Goal: Information Seeking & Learning: Learn about a topic

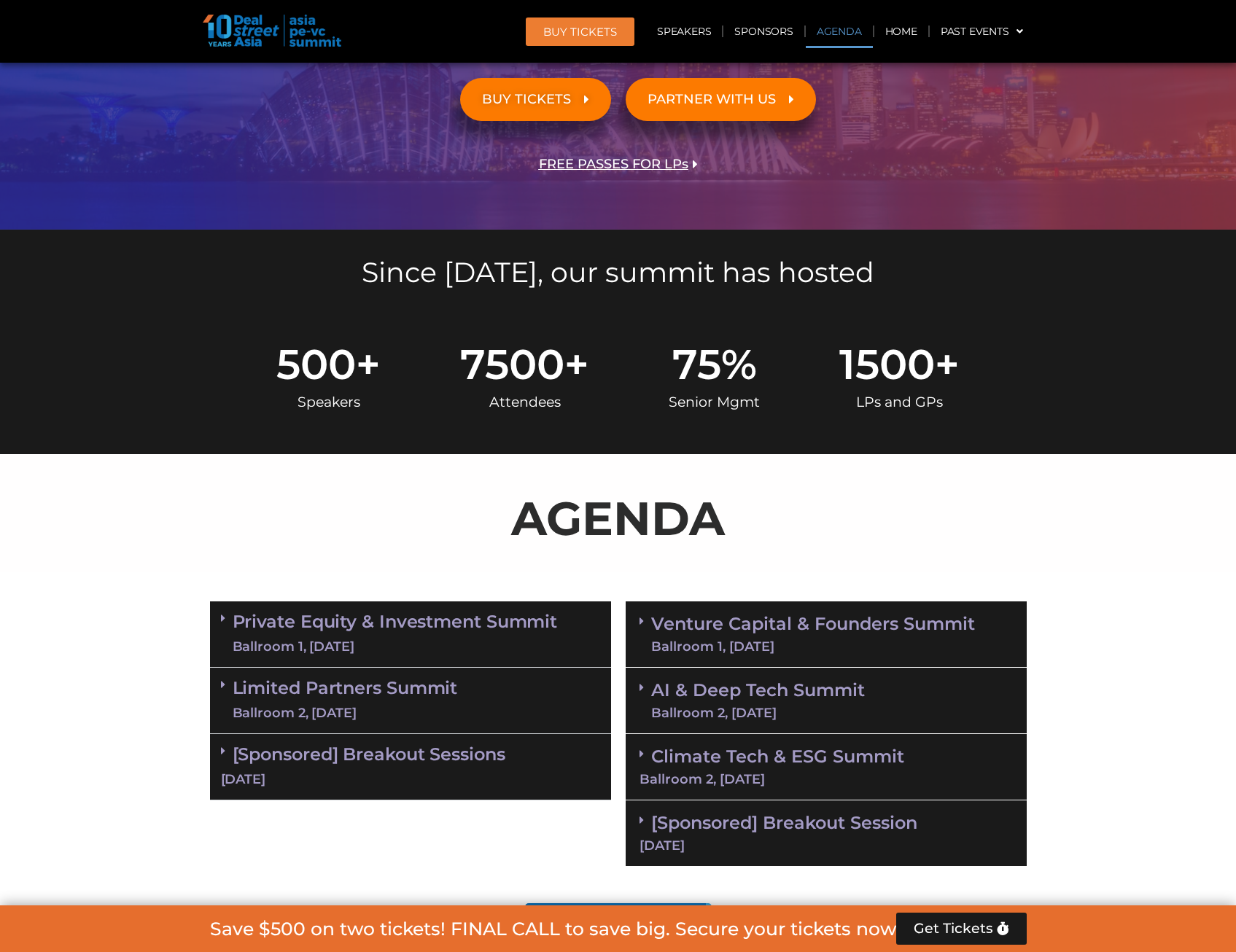
scroll to position [656, 0]
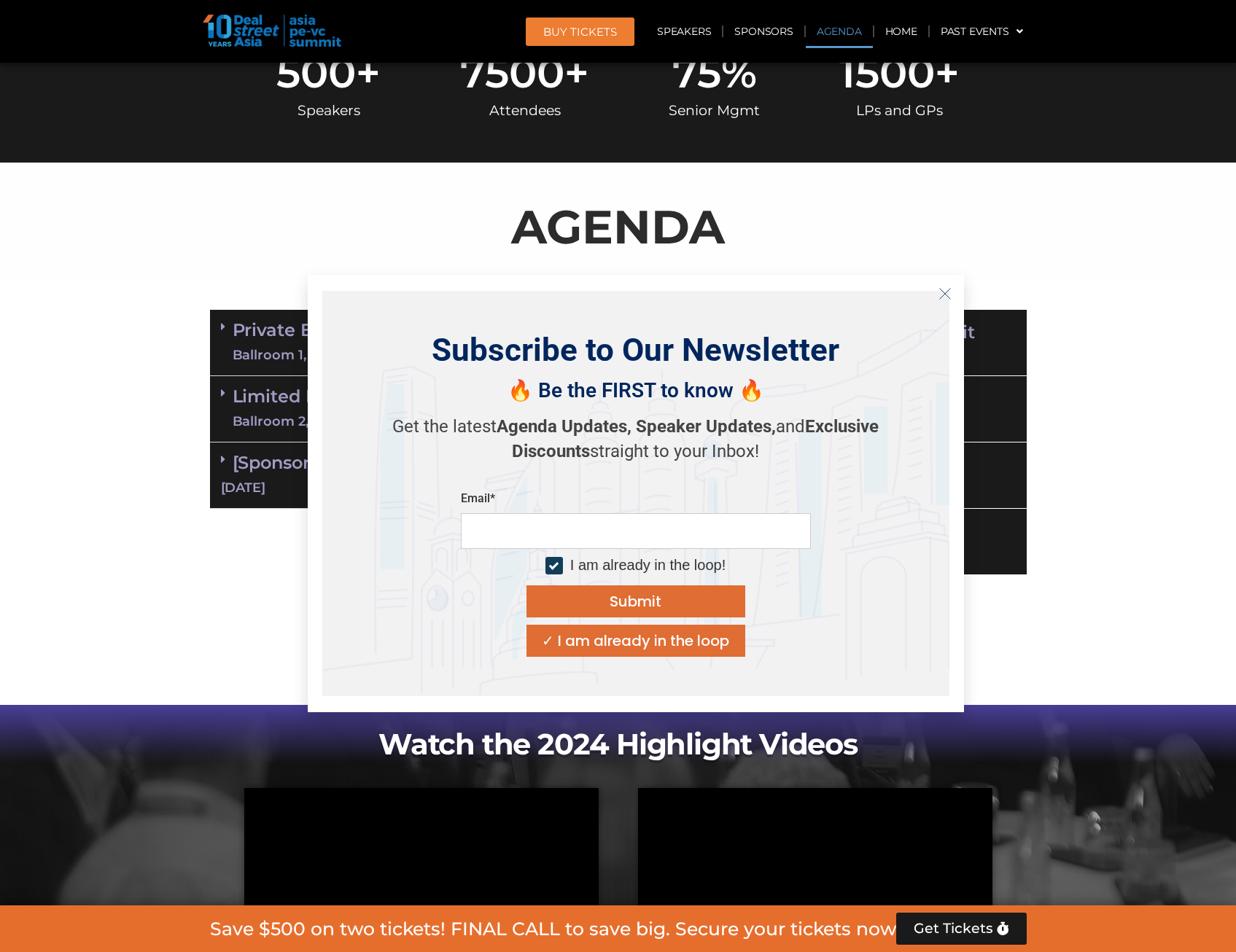
click at [940, 294] on icon "Close" at bounding box center [945, 294] width 13 height 13
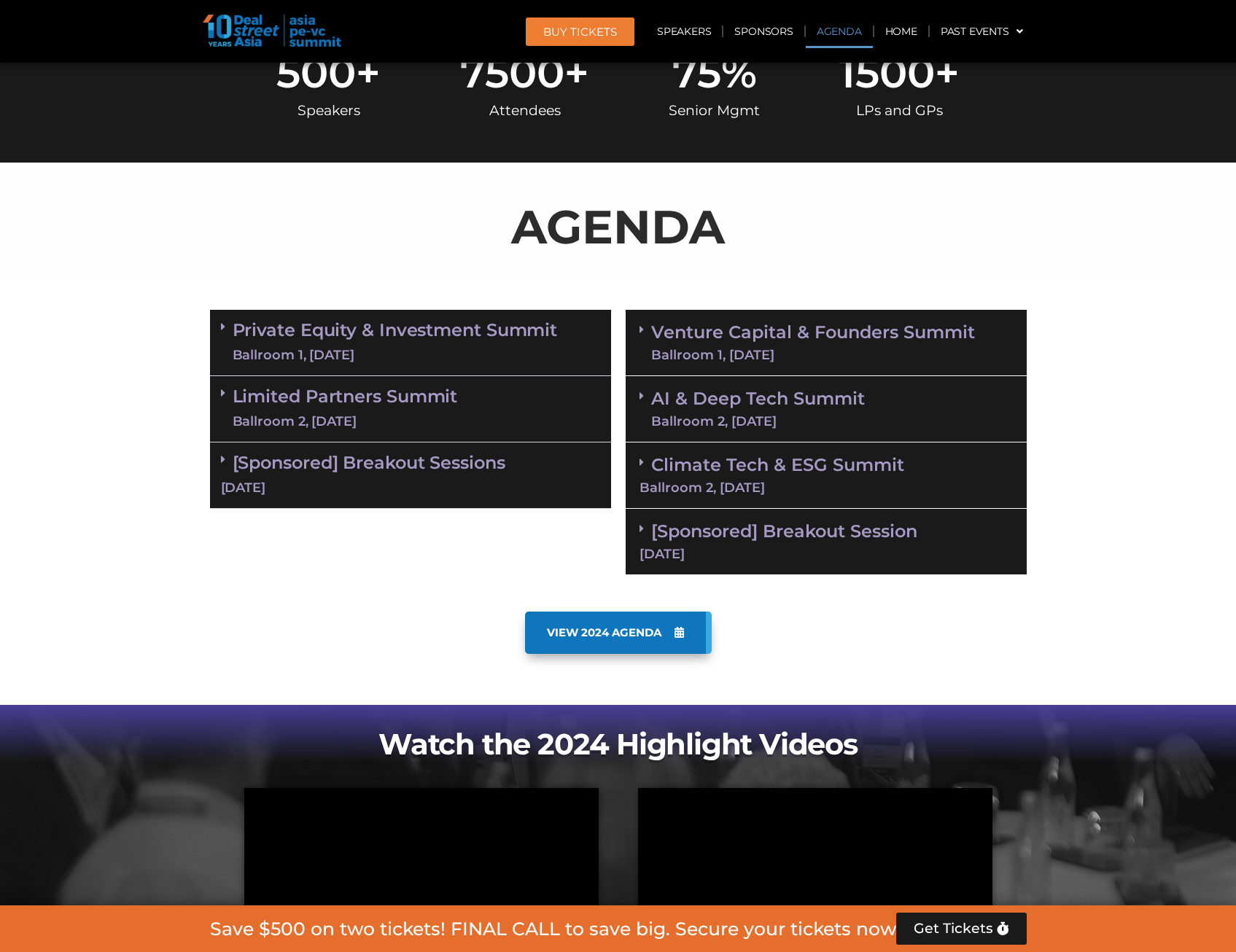
click at [605, 633] on span "VIEW 2024 AGENDA" at bounding box center [603, 633] width 114 height 13
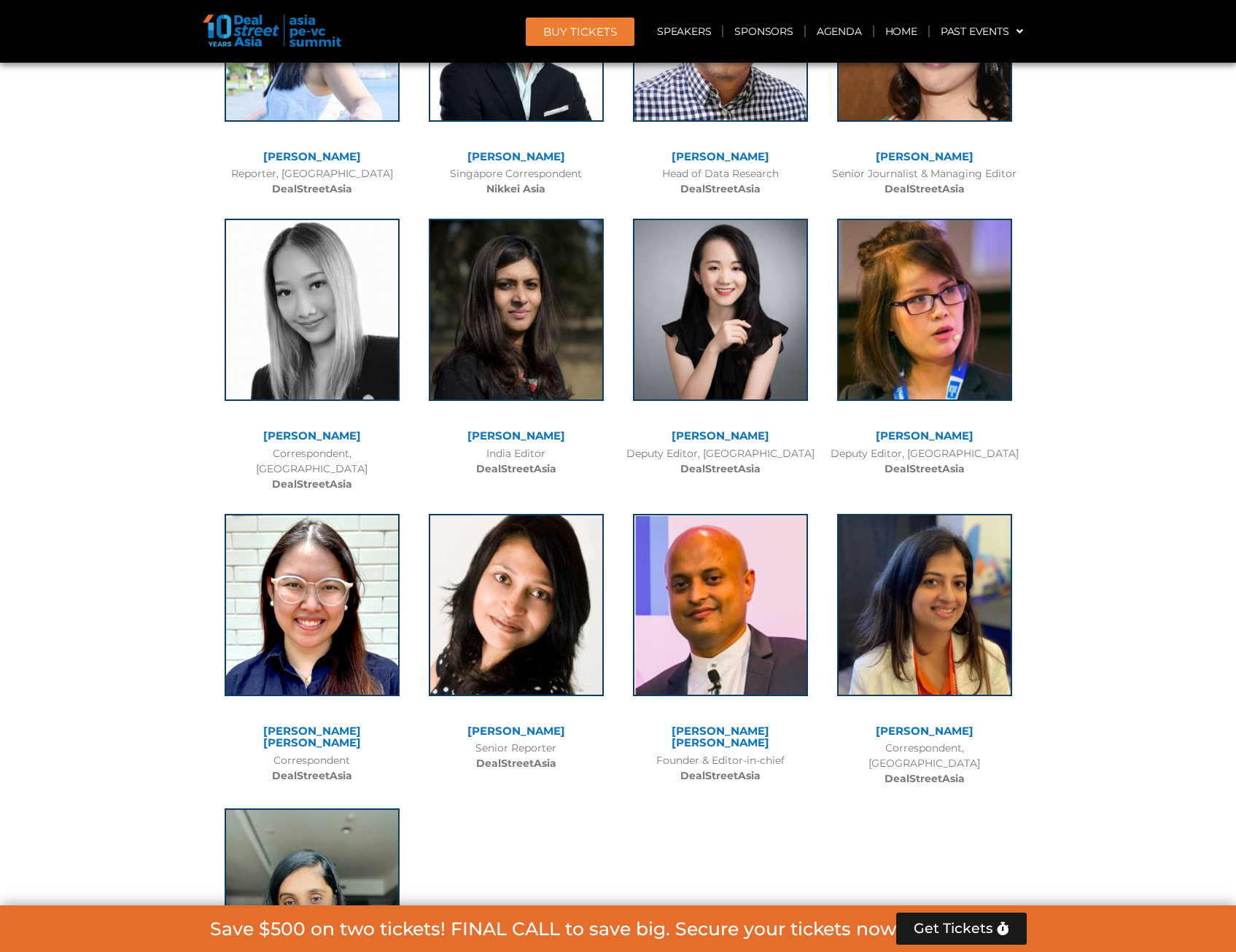
scroll to position [11154, 0]
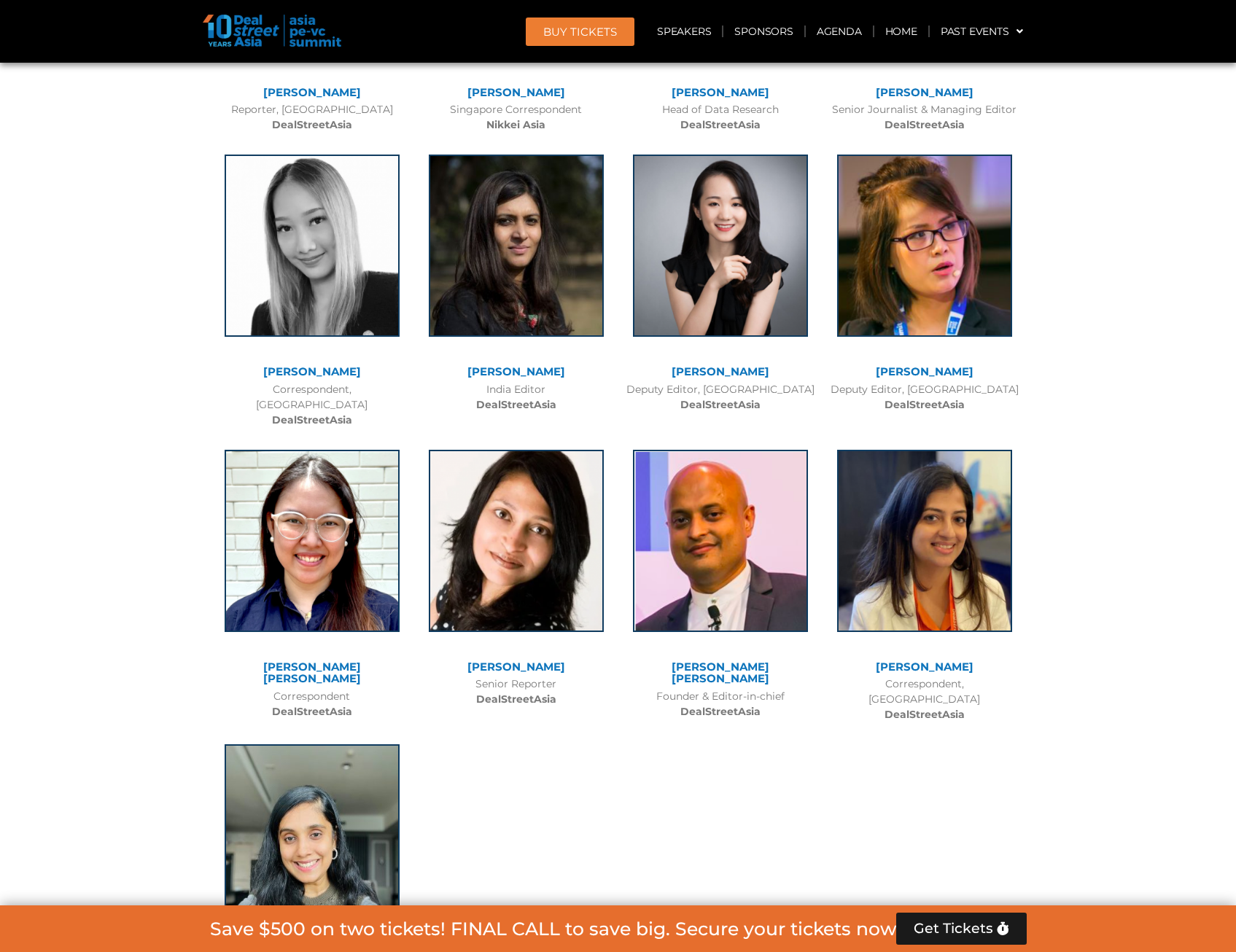
click at [925, 660] on link "[PERSON_NAME]" at bounding box center [925, 667] width 97 height 14
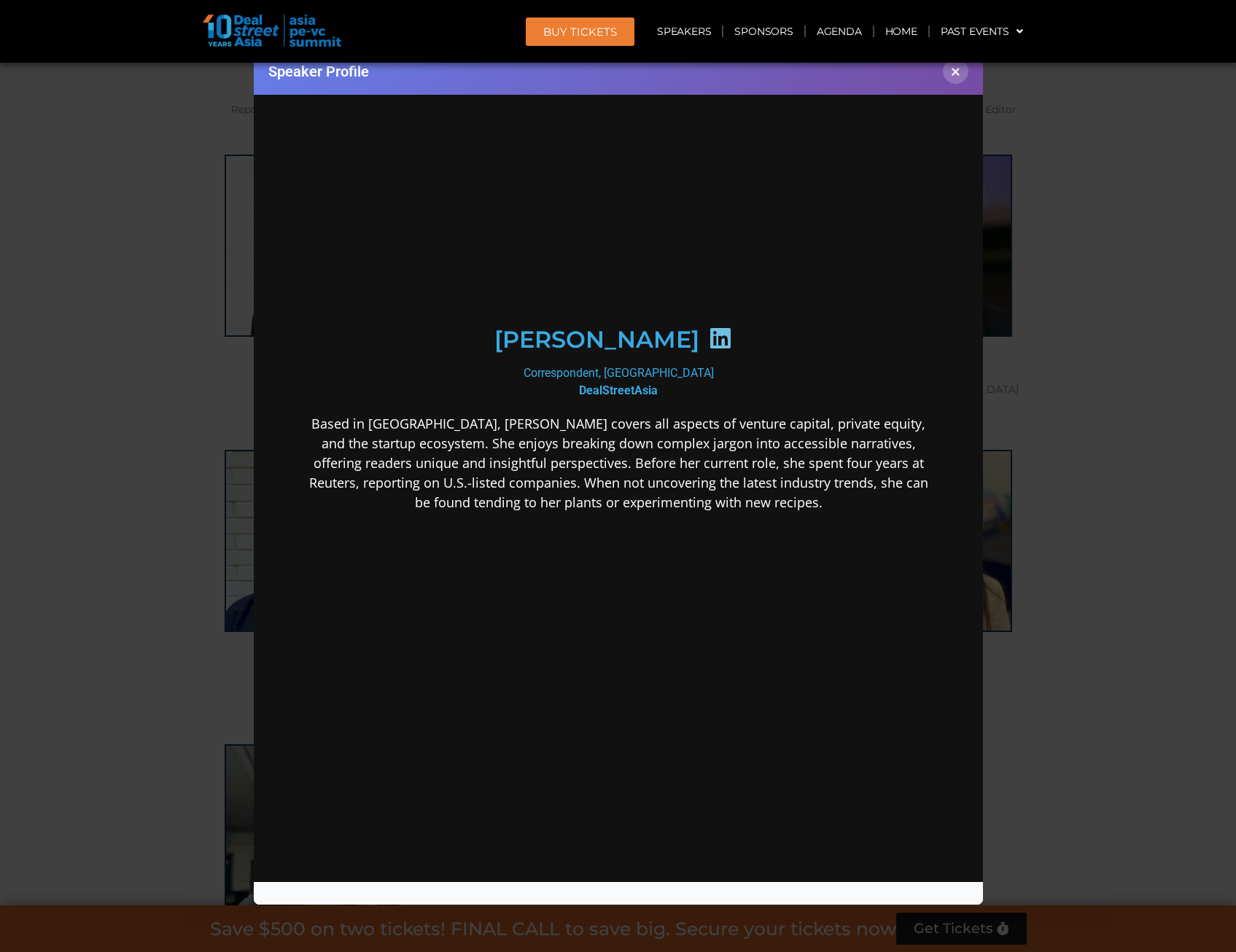
scroll to position [0, 0]
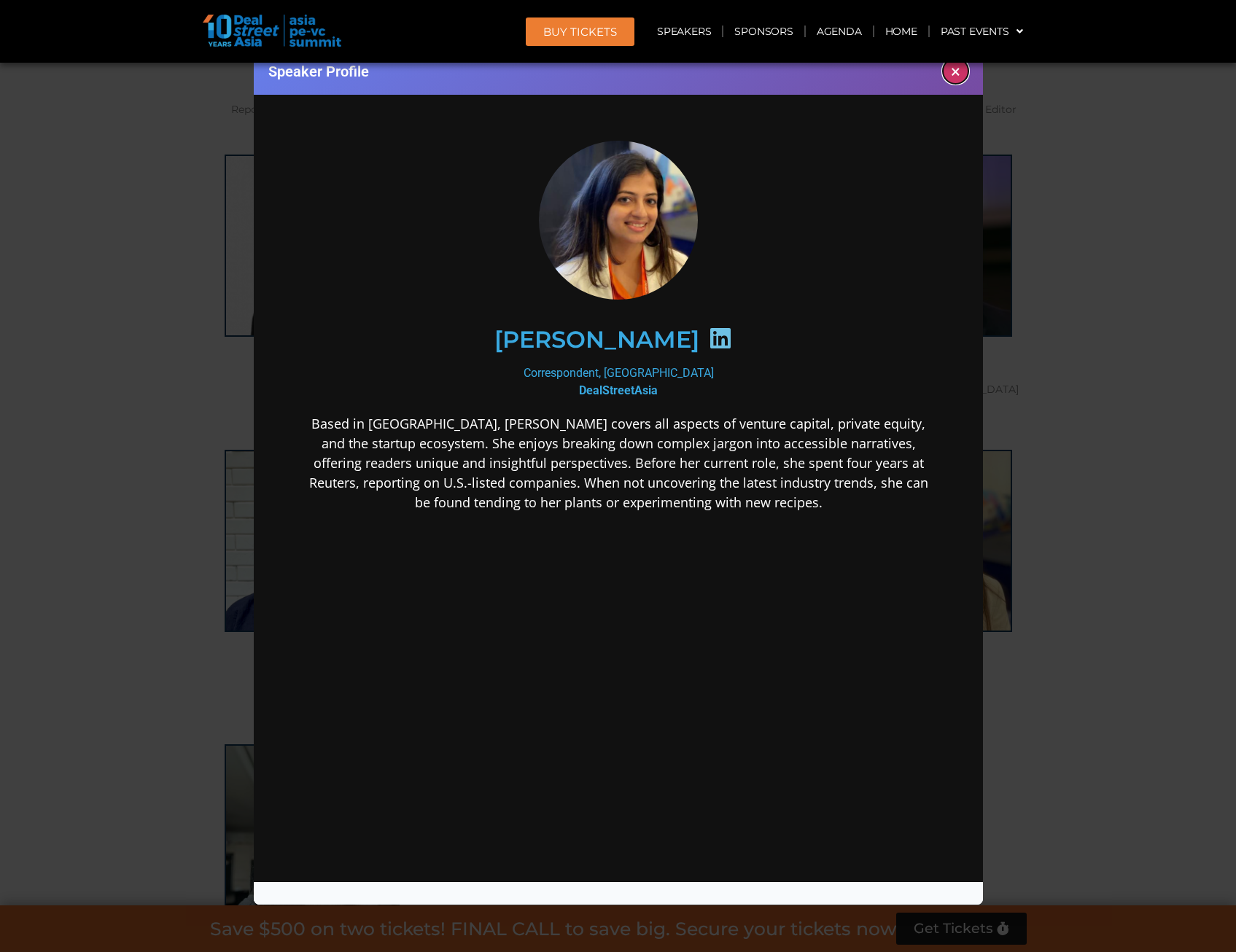
click at [952, 72] on button "×" at bounding box center [955, 71] width 25 height 25
